Goal: Complete application form

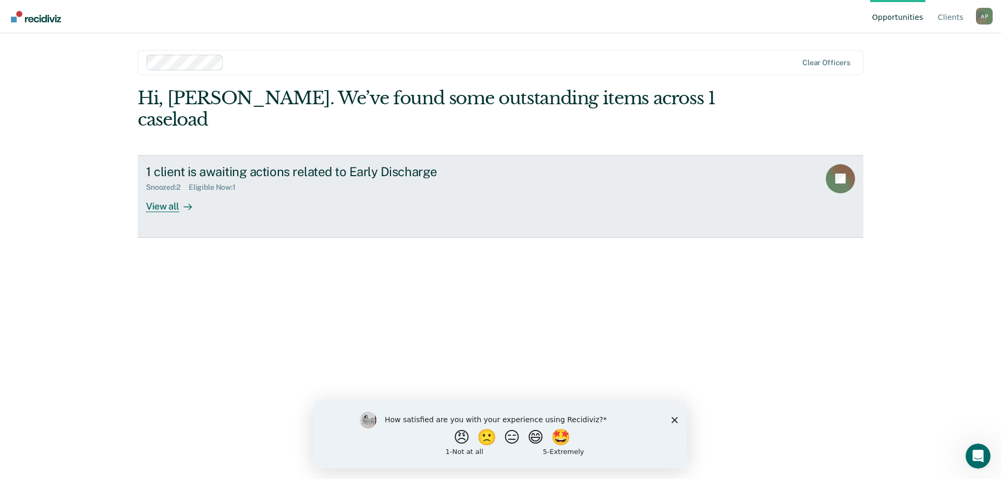
click at [149, 192] on div "View all" at bounding box center [175, 202] width 58 height 20
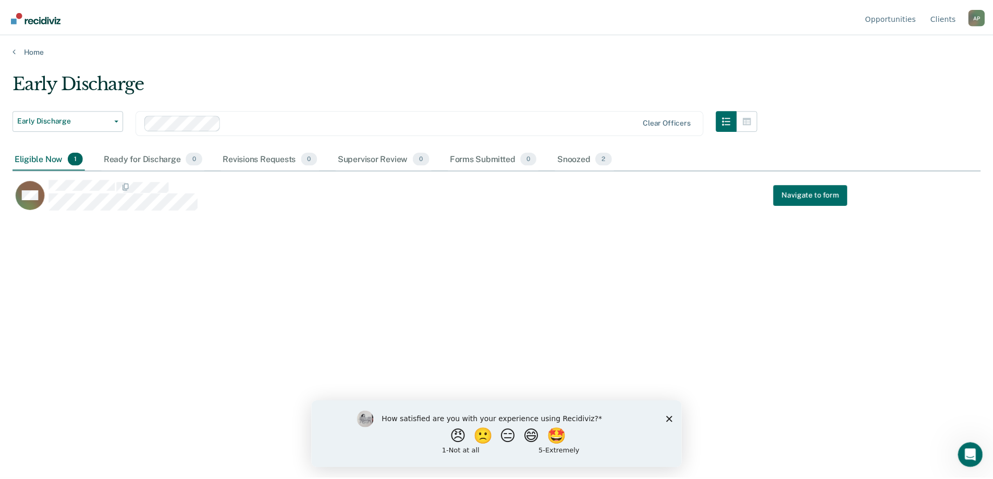
scroll to position [321, 968]
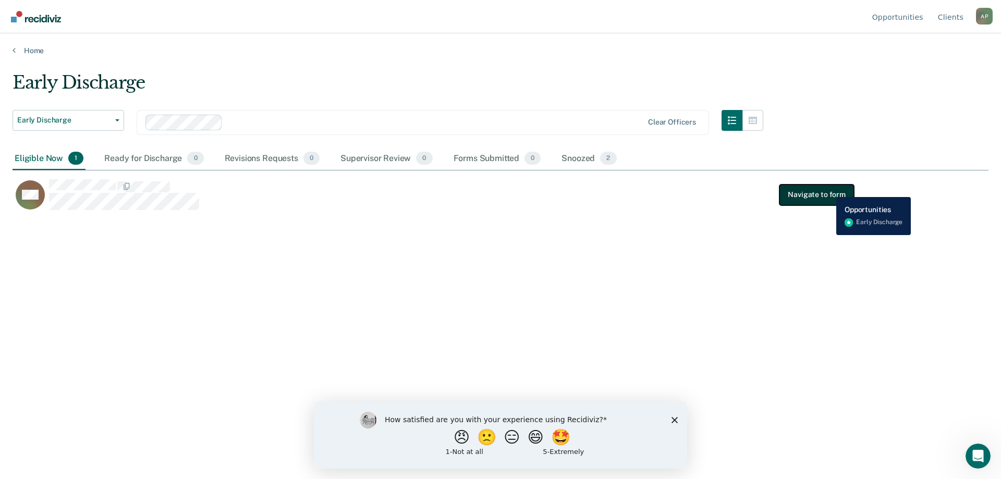
click at [828, 189] on button "Navigate to form" at bounding box center [816, 194] width 75 height 21
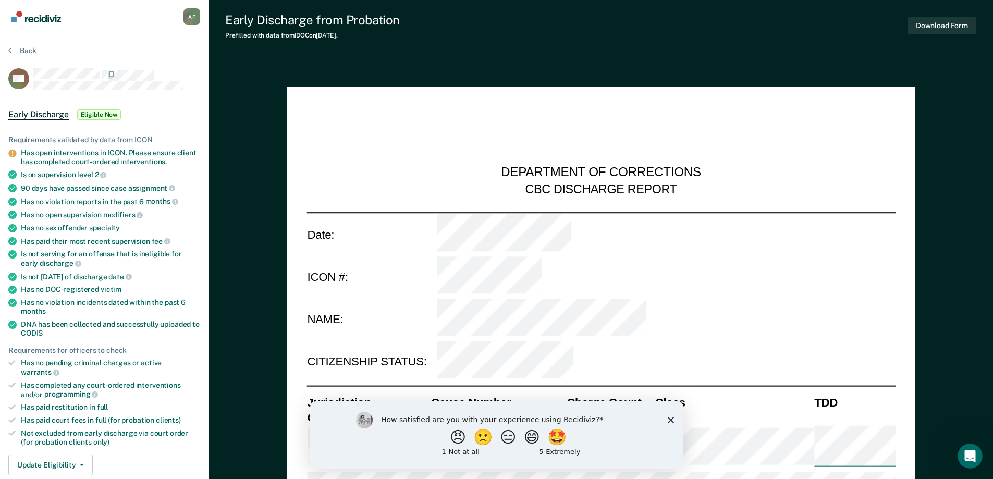
type textarea "x"
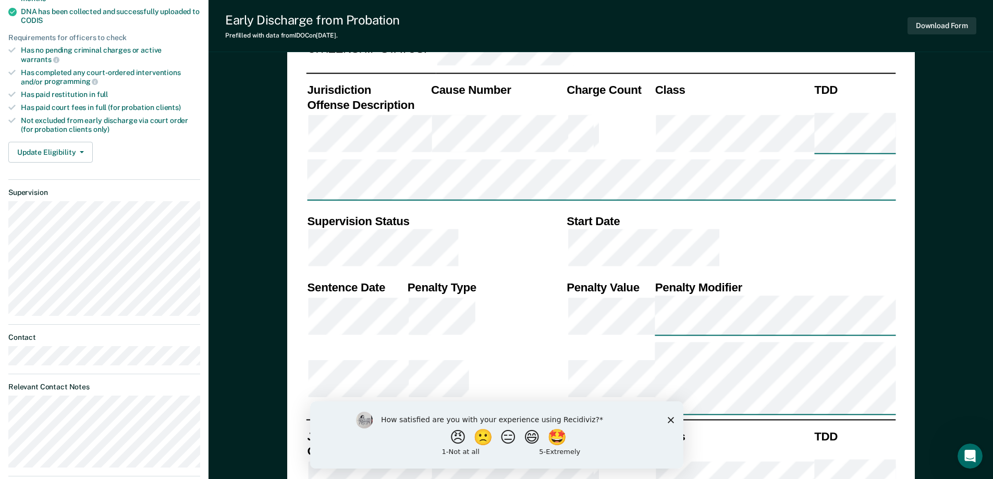
scroll to position [365, 0]
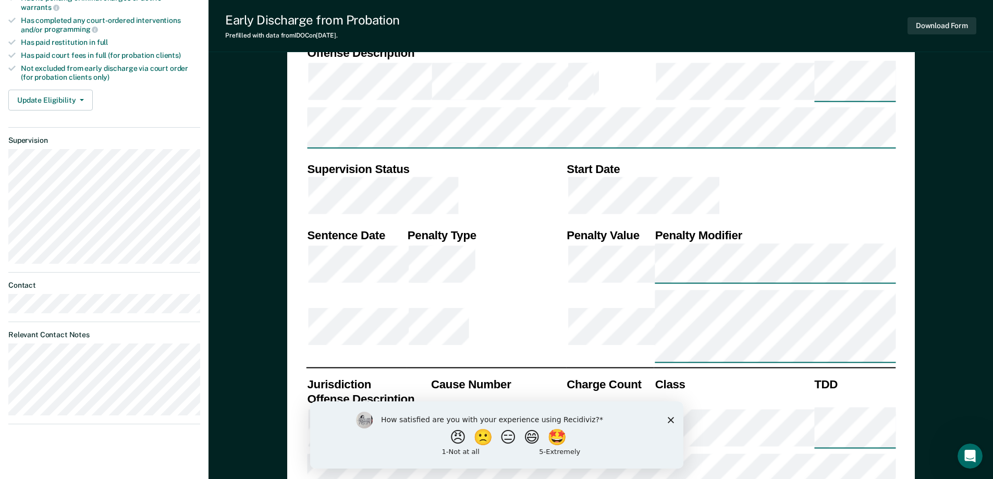
click at [670, 418] on polygon "Close survey" at bounding box center [670, 419] width 6 height 6
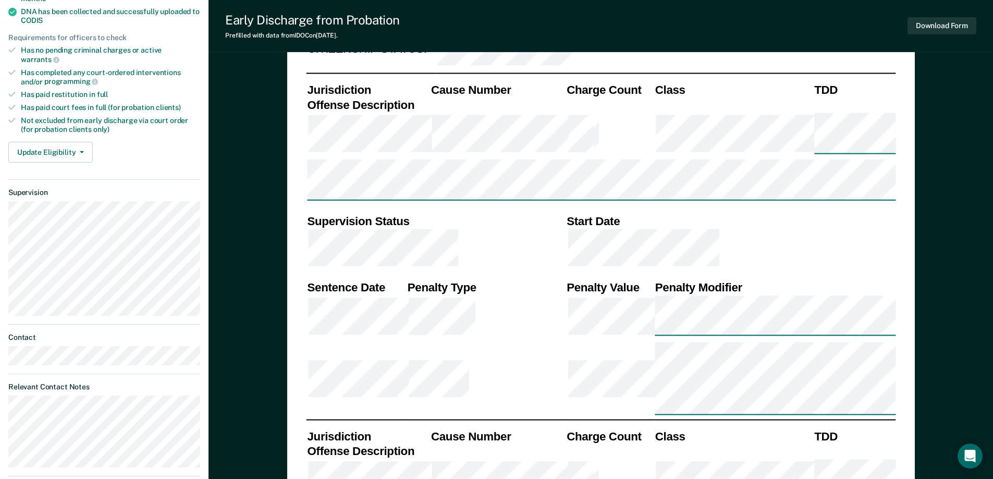
scroll to position [0, 0]
